Goal: Task Accomplishment & Management: Complete application form

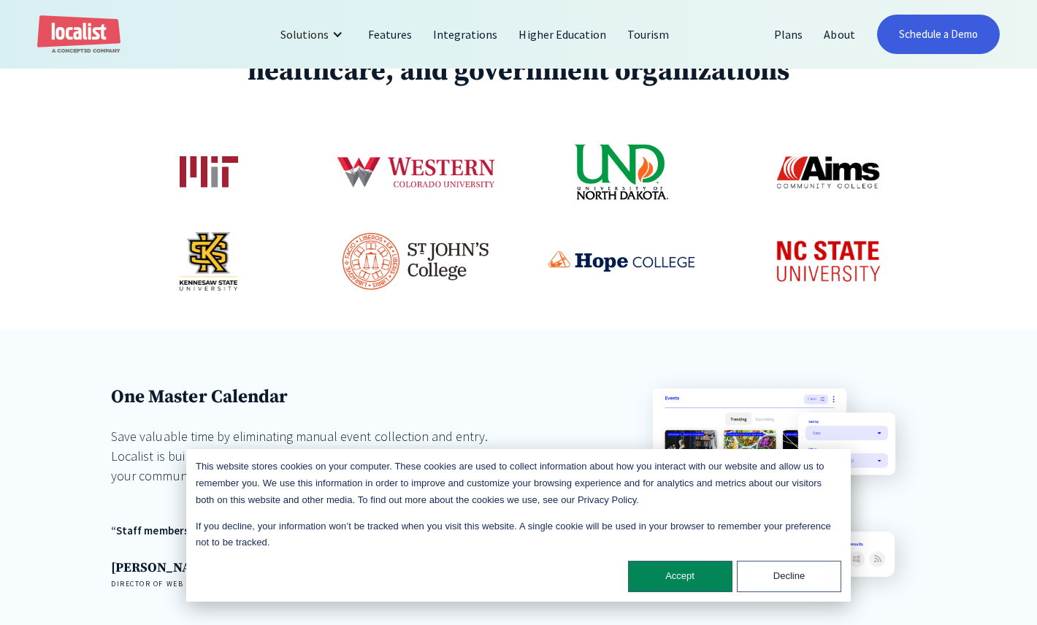
scroll to position [830, 0]
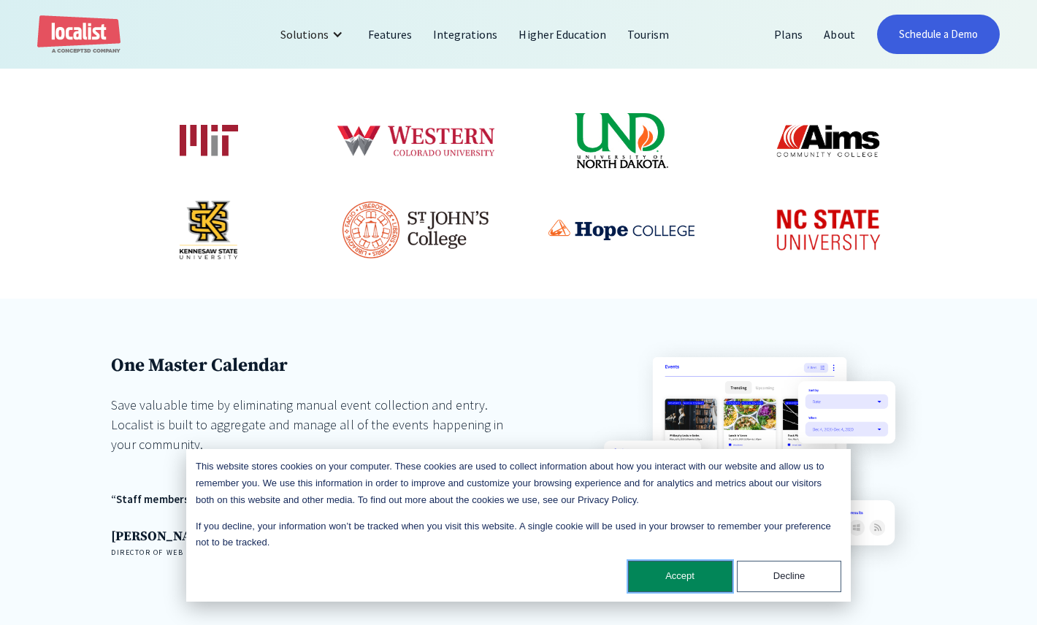
click at [678, 573] on button "Accept" at bounding box center [680, 576] width 104 height 31
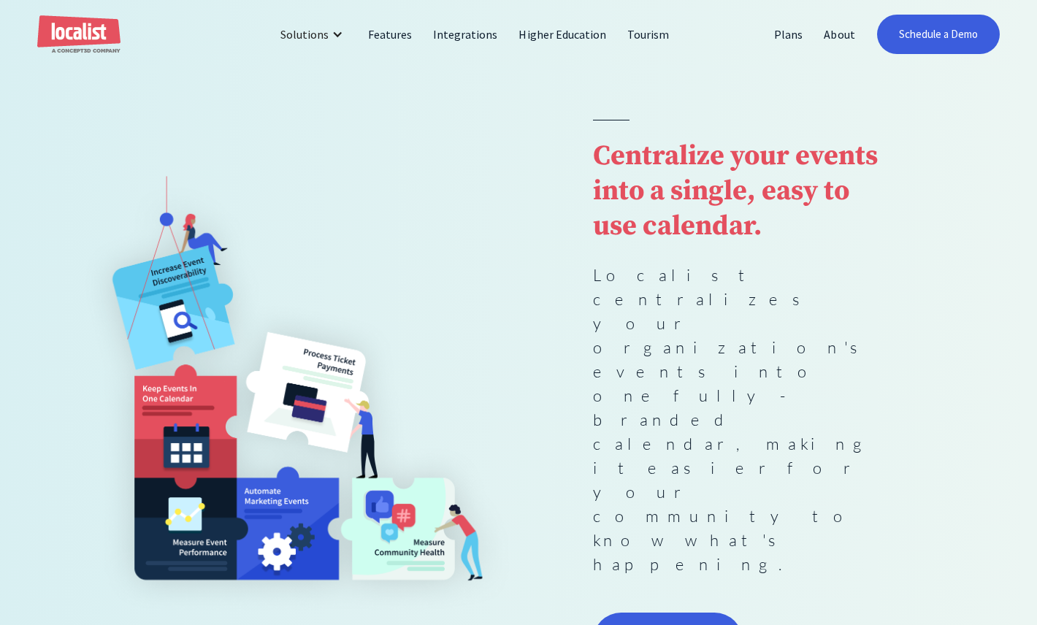
scroll to position [0, 0]
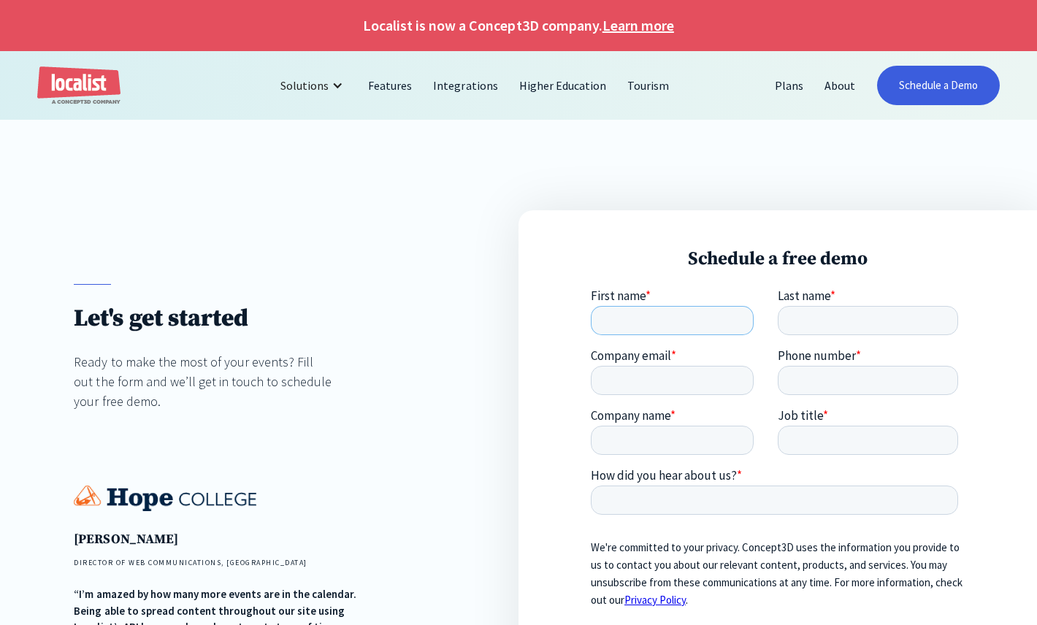
click at [649, 322] on input "First name *" at bounding box center [672, 320] width 163 height 29
type input "Abhishek"
type input "shukla"
drag, startPoint x: 909, startPoint y: 377, endPoint x: 687, endPoint y: 362, distance: 221.8
click at [689, 362] on fieldset "Company email * Phone number * 6617172714" at bounding box center [777, 378] width 373 height 60
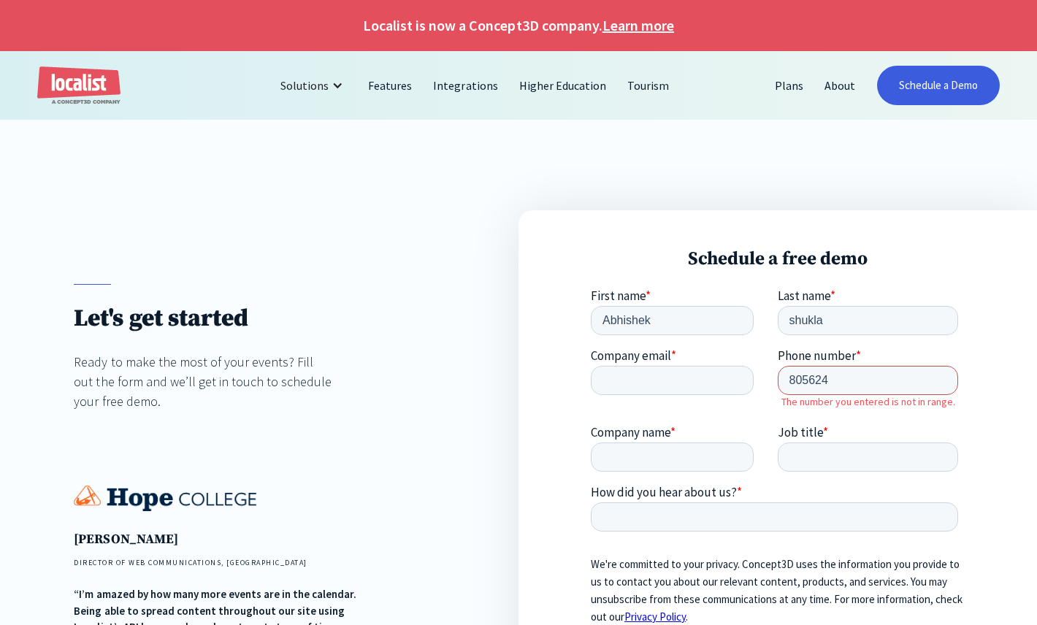
type input "8056242476"
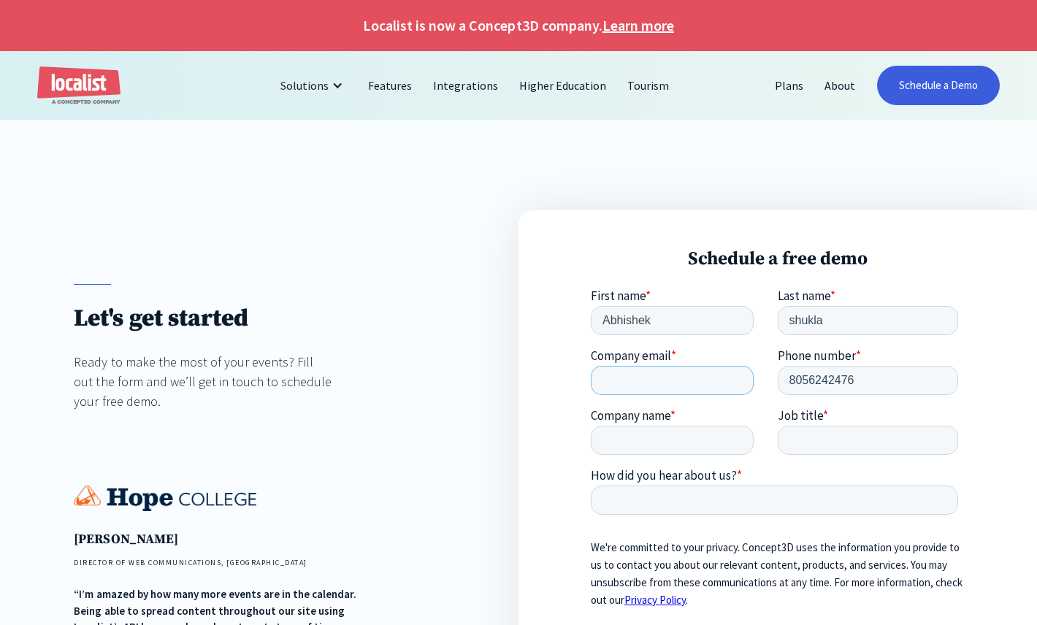
click at [740, 381] on input "Company email *" at bounding box center [672, 380] width 163 height 29
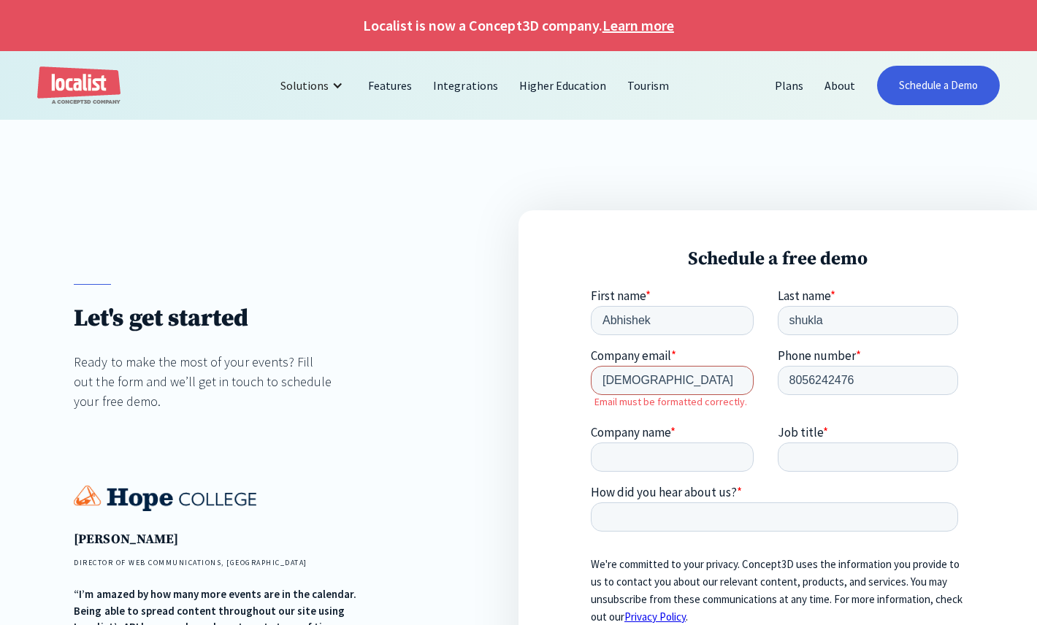
type input "abhishek.shukla@cshs.org"
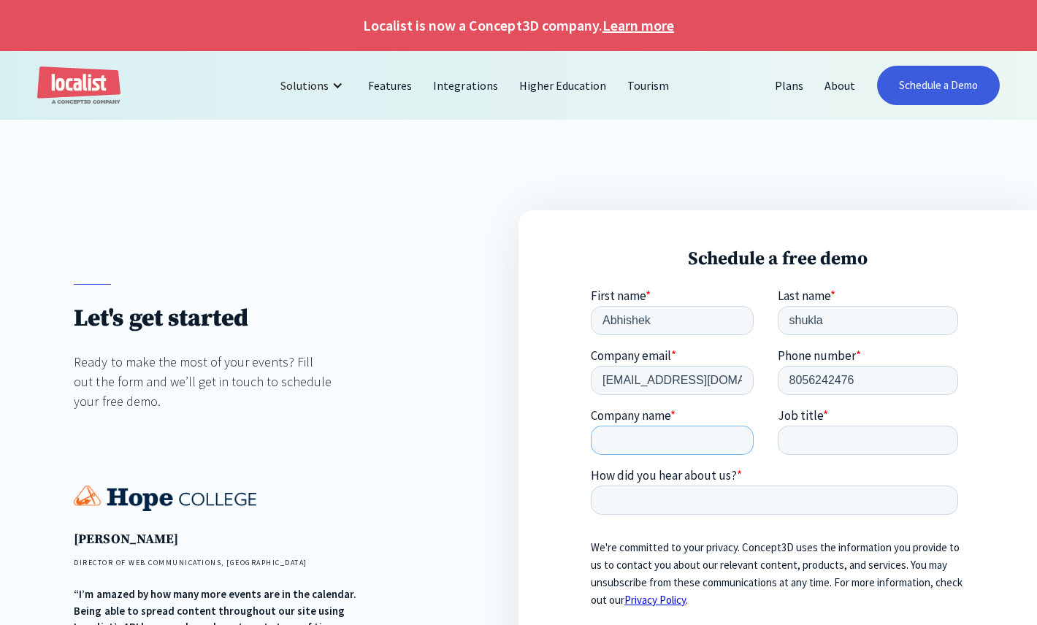
click at [705, 440] on input "Company name *" at bounding box center [672, 440] width 163 height 29
type input "Cedars-Sinai"
click at [836, 433] on input "Job title *" at bounding box center [868, 440] width 181 height 29
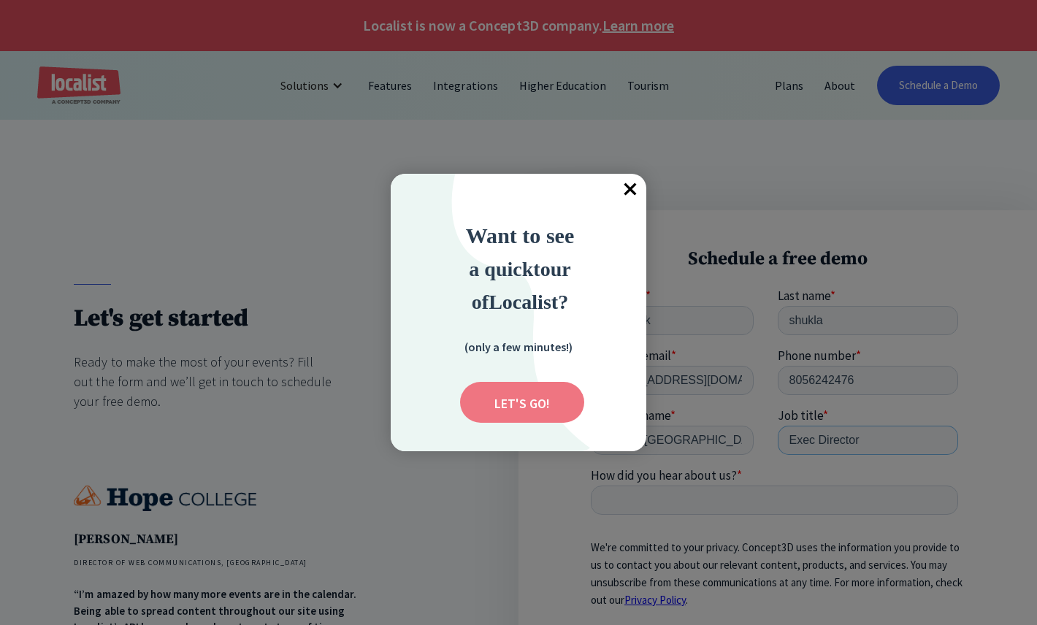
type input "Exec Director"
click at [542, 416] on input "Submit" at bounding box center [522, 402] width 124 height 41
